Goal: Transaction & Acquisition: Purchase product/service

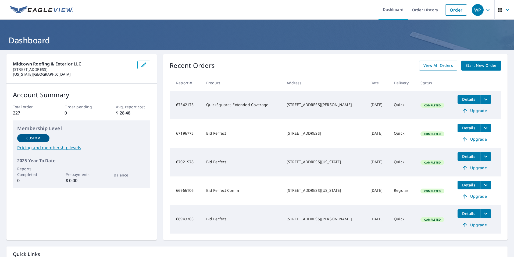
click at [469, 67] on span "Start New Order" at bounding box center [481, 65] width 31 height 7
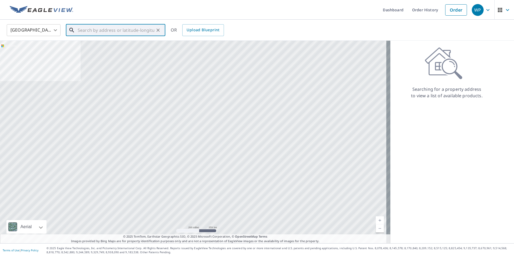
click at [130, 33] on input "text" at bounding box center [116, 30] width 77 height 15
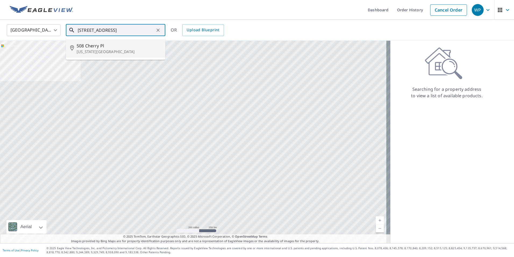
click at [88, 47] on span "508 Cherry Pl" at bounding box center [119, 45] width 84 height 6
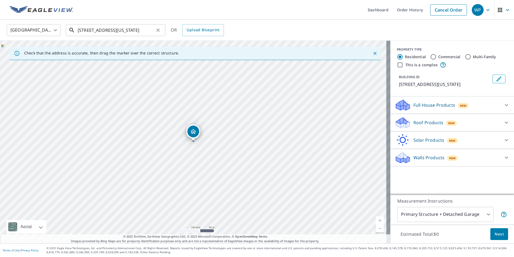
click at [84, 30] on input "[STREET_ADDRESS][US_STATE]" at bounding box center [116, 30] width 77 height 15
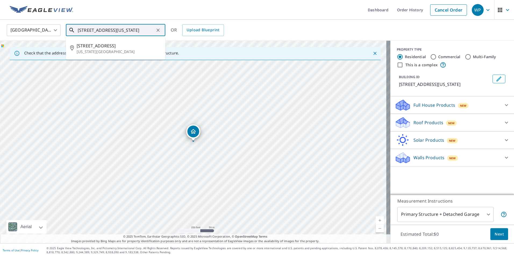
type input "[STREET_ADDRESS][US_STATE]"
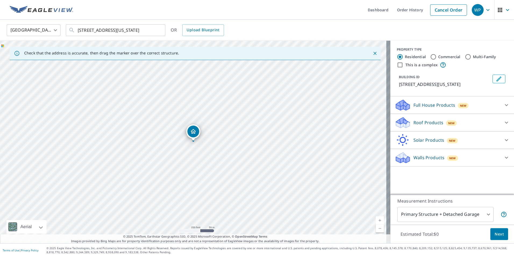
click at [427, 123] on p "Roof Products" at bounding box center [429, 122] width 30 height 6
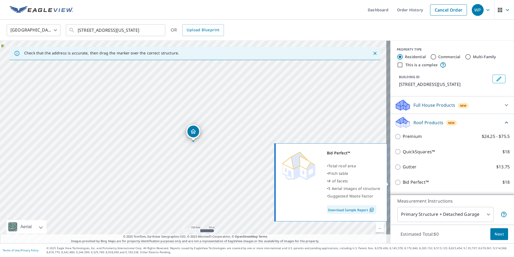
click at [411, 180] on p "Bid Perfect™" at bounding box center [416, 182] width 26 height 7
click at [403, 180] on input "Bid Perfect™ $18" at bounding box center [399, 182] width 8 height 6
checkbox input "true"
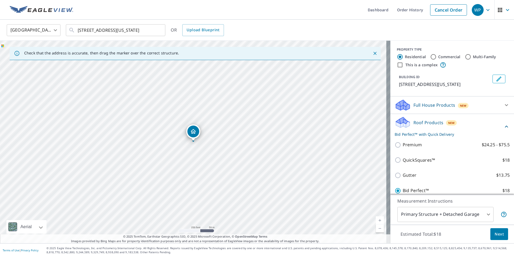
click at [495, 235] on span "Next" at bounding box center [499, 233] width 9 height 7
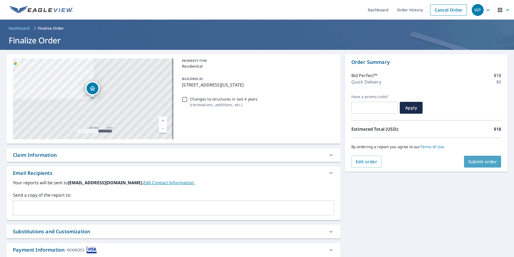
click at [475, 163] on span "Submit order" at bounding box center [482, 161] width 29 height 6
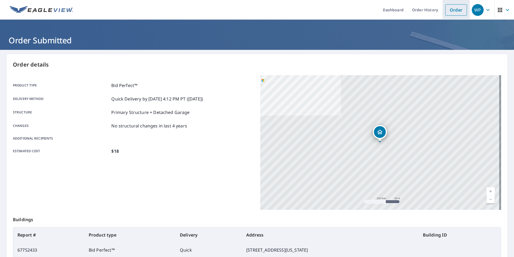
click at [452, 12] on link "Order" at bounding box center [456, 9] width 22 height 11
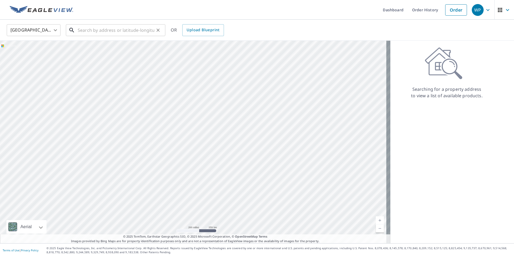
click at [107, 35] on input "text" at bounding box center [116, 30] width 77 height 15
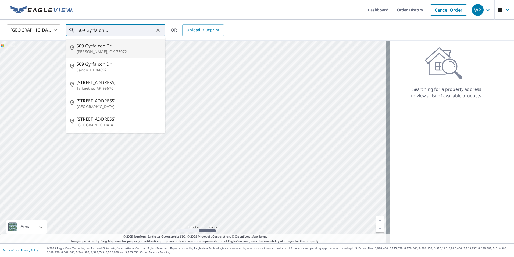
click at [126, 48] on span "509 Gyrfalcon Dr" at bounding box center [119, 45] width 84 height 6
type input "[STREET_ADDRESS][PERSON_NAME]"
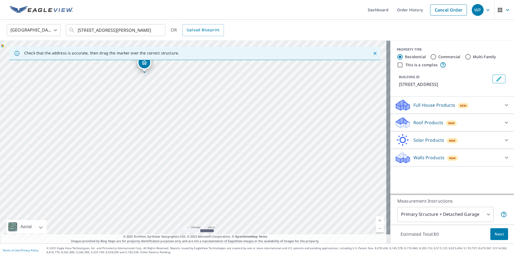
drag, startPoint x: 209, startPoint y: 186, endPoint x: 166, endPoint y: 137, distance: 65.0
click at [166, 137] on div "[STREET_ADDRESS][PERSON_NAME]" at bounding box center [195, 142] width 390 height 202
click at [422, 121] on p "Roof Products" at bounding box center [429, 122] width 30 height 6
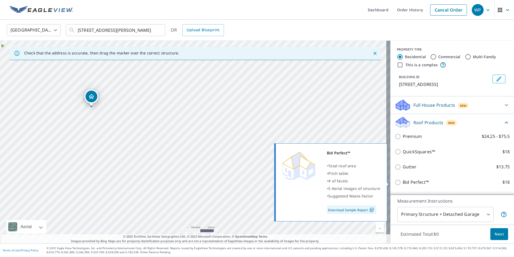
click at [395, 181] on input "Bid Perfect™ $18" at bounding box center [399, 182] width 8 height 6
checkbox input "true"
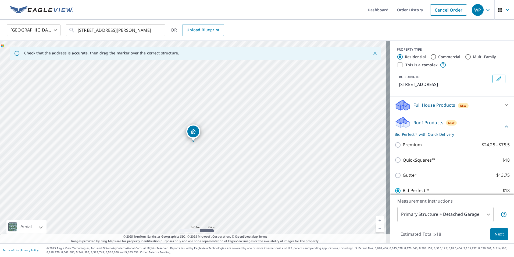
click at [495, 235] on span "Next" at bounding box center [499, 233] width 9 height 7
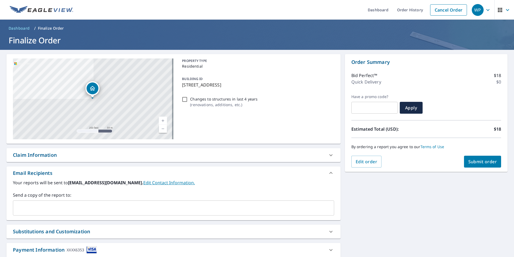
click at [481, 162] on span "Submit order" at bounding box center [482, 161] width 29 height 6
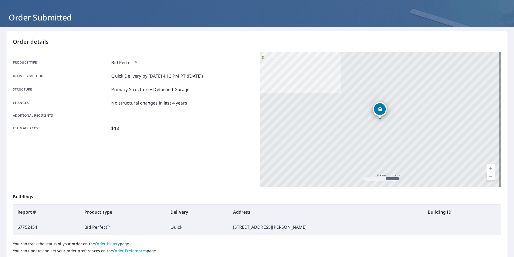
scroll to position [60, 0]
